Goal: Browse casually: Explore the website without a specific task or goal

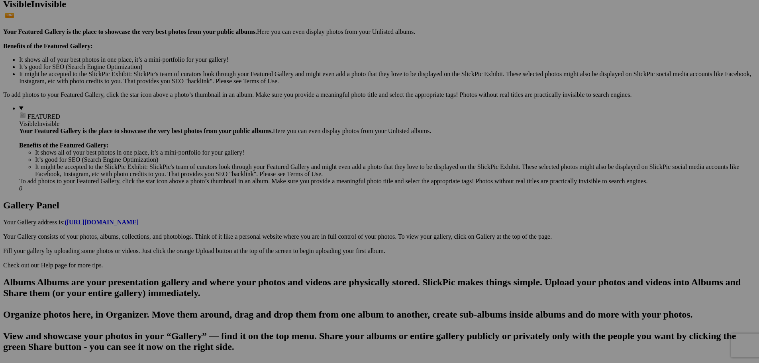
scroll to position [239, 0]
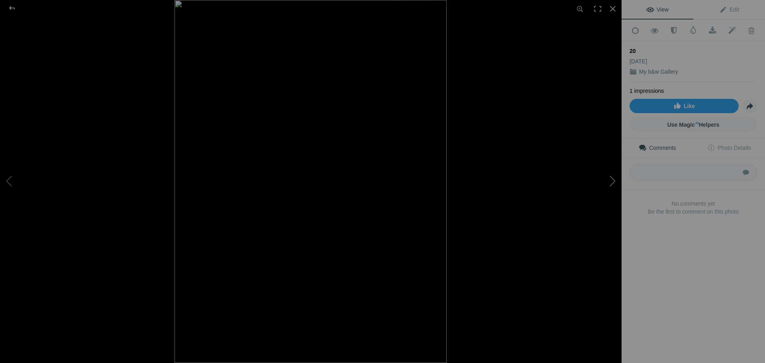
click at [618, 180] on button at bounding box center [592, 181] width 60 height 131
click at [617, 180] on button at bounding box center [592, 181] width 60 height 131
click at [615, 180] on button at bounding box center [592, 181] width 60 height 131
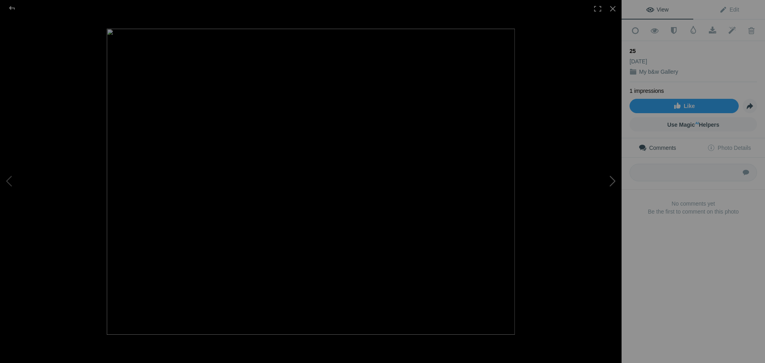
click at [615, 180] on button at bounding box center [592, 181] width 60 height 131
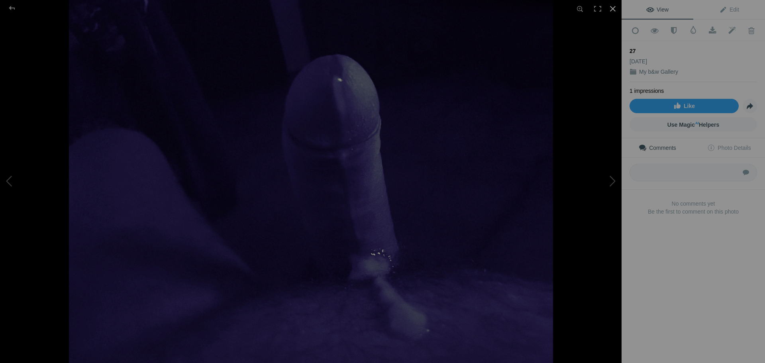
click at [610, 8] on div at bounding box center [613, 9] width 18 height 18
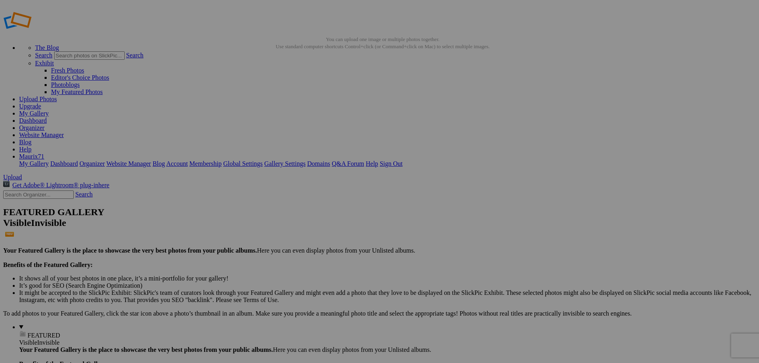
scroll to position [0, 0]
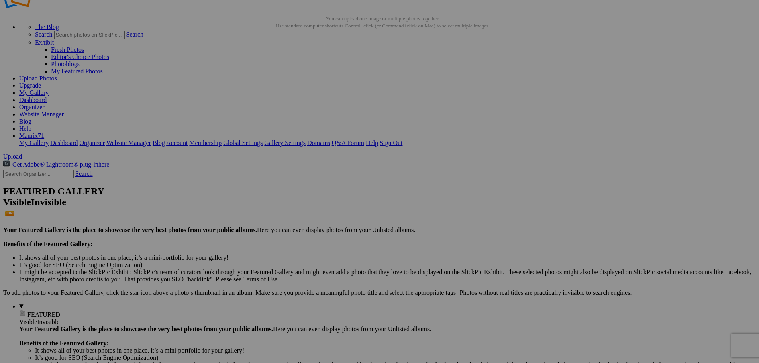
scroll to position [80, 0]
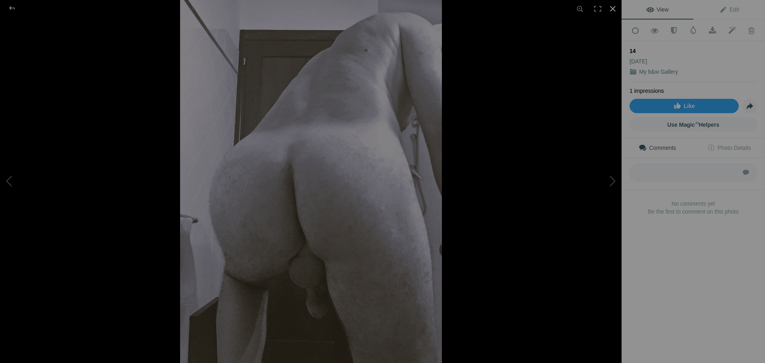
click at [607, 8] on div at bounding box center [613, 9] width 18 height 18
